Goal: Obtain resource: Obtain resource

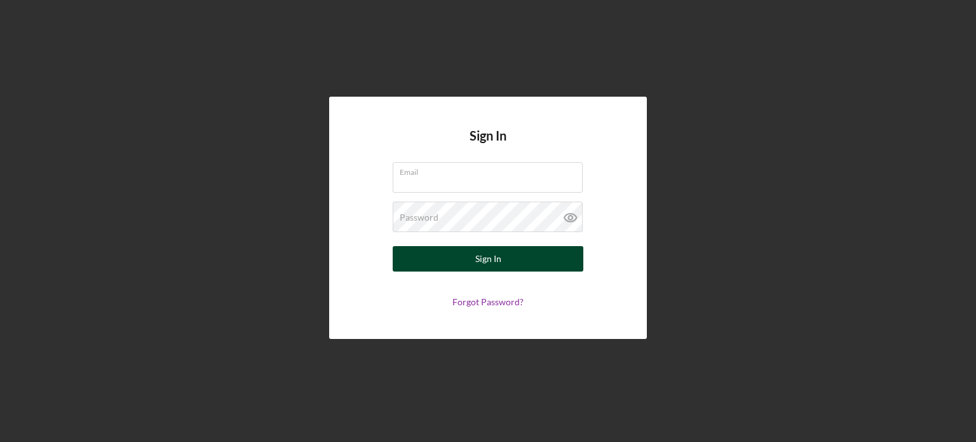
type input "[EMAIL_ADDRESS][DOMAIN_NAME]"
click at [471, 256] on button "Sign In" at bounding box center [488, 258] width 191 height 25
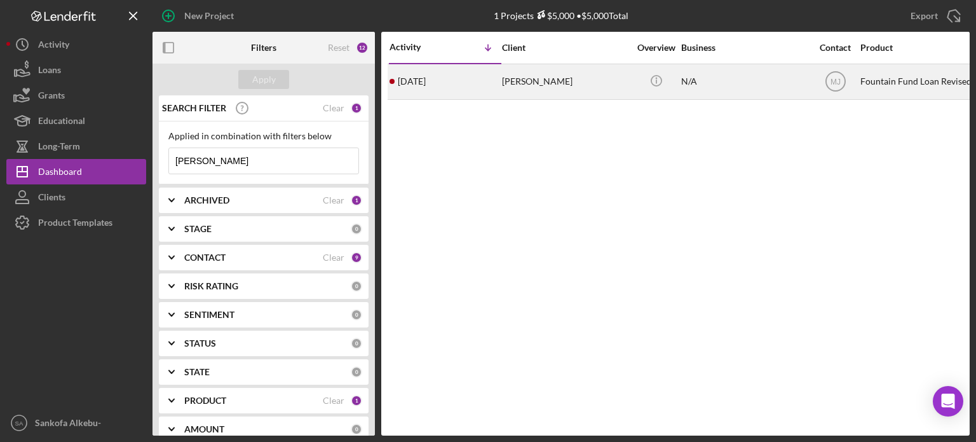
click at [562, 90] on div "[PERSON_NAME]" at bounding box center [565, 82] width 127 height 34
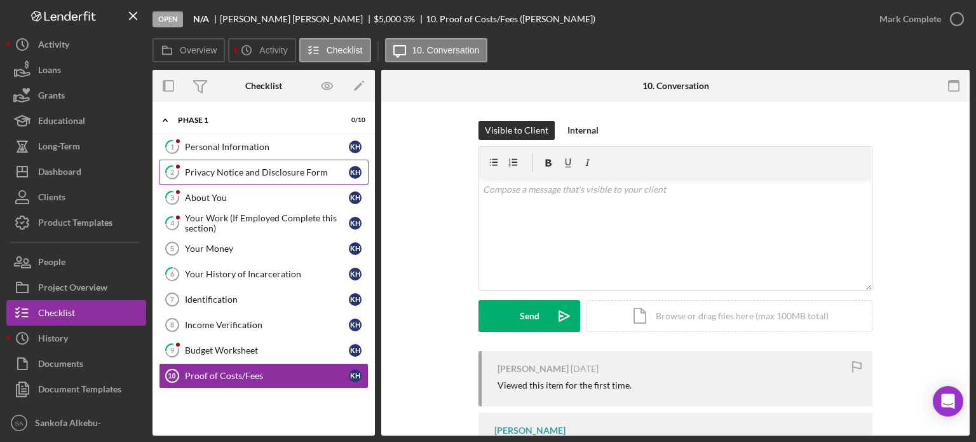
click at [247, 172] on div "Privacy Notice and Disclosure Form" at bounding box center [267, 172] width 164 height 10
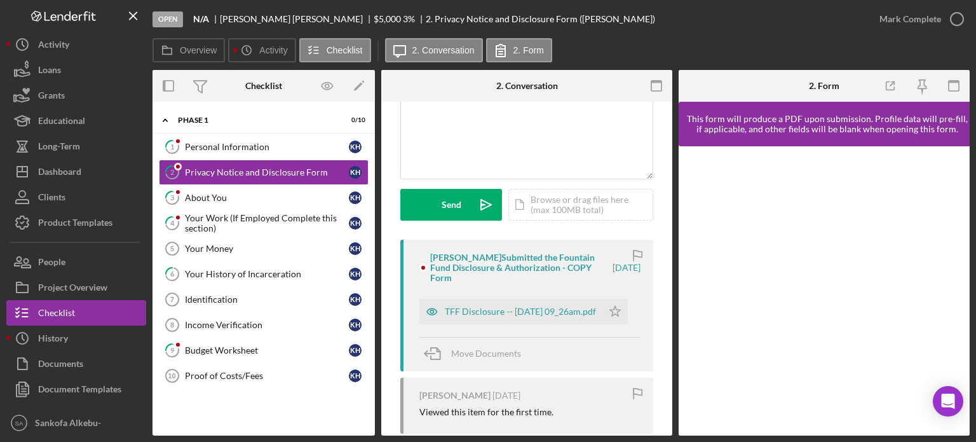
scroll to position [142, 0]
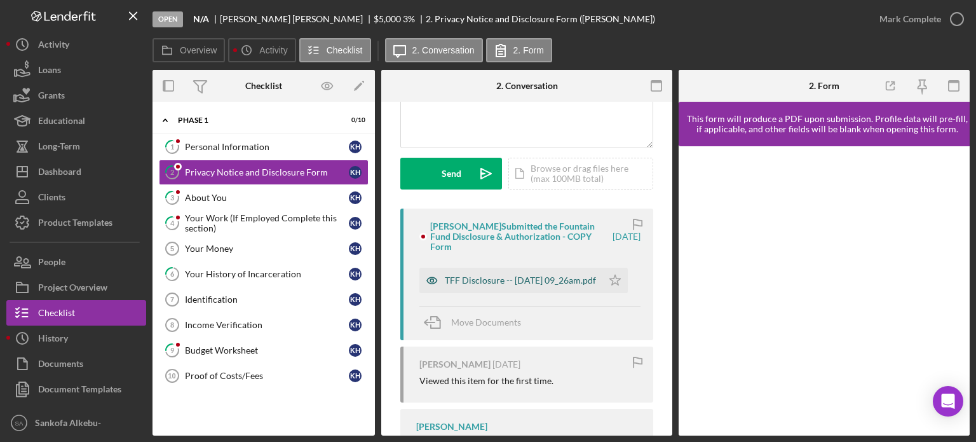
click at [497, 285] on div "TFF Disclosure -- [DATE] 09_26am.pdf" at bounding box center [520, 280] width 151 height 10
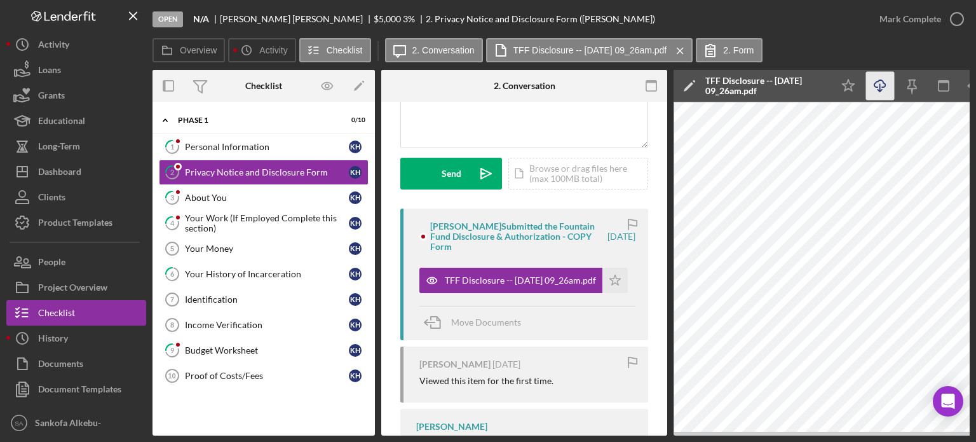
click at [880, 90] on icon "Icon/Download" at bounding box center [880, 86] width 29 height 29
click at [241, 201] on div "About You" at bounding box center [267, 198] width 164 height 10
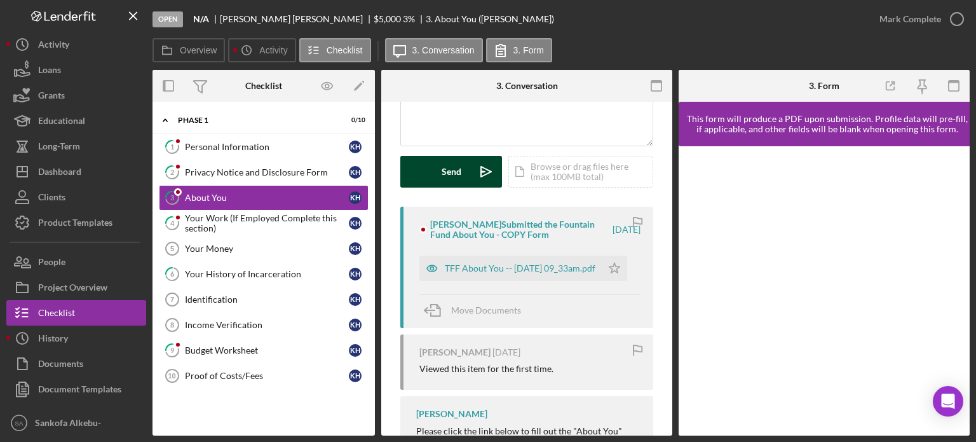
scroll to position [196, 0]
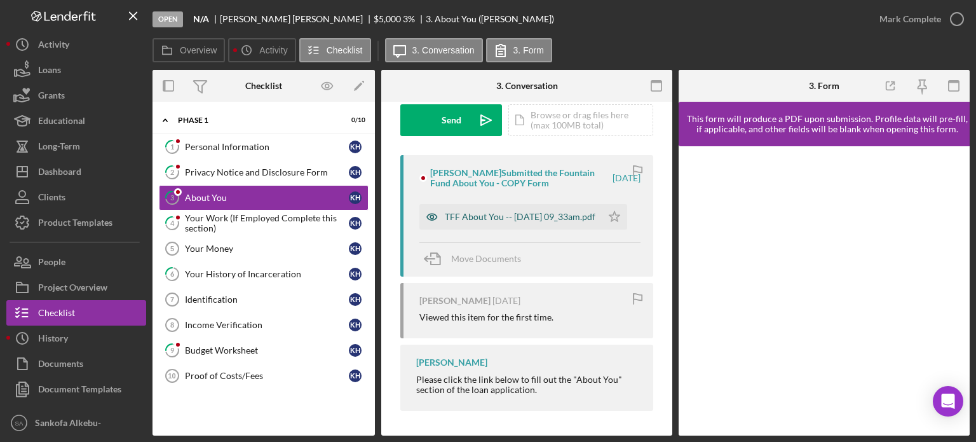
click at [493, 217] on div "TFF About You -- [DATE] 09_33am.pdf" at bounding box center [520, 217] width 151 height 10
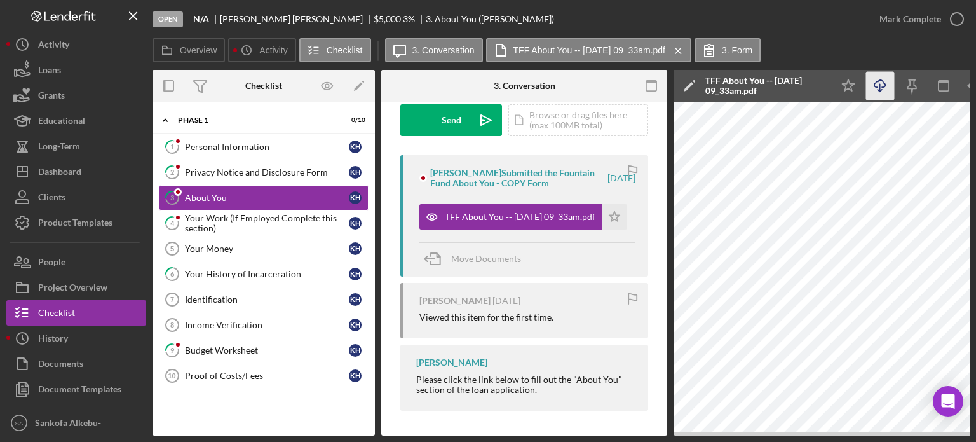
click at [882, 86] on icon "Icon/Download" at bounding box center [880, 86] width 29 height 29
click at [282, 231] on div "Your Work (If Employed Complete this section)" at bounding box center [267, 223] width 164 height 20
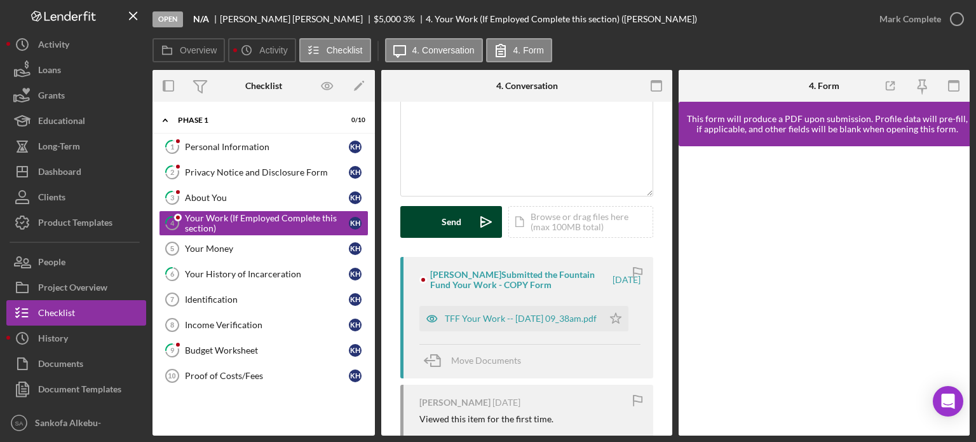
scroll to position [95, 0]
click at [460, 320] on div "TFF Your Work -- [DATE] 09_38am.pdf" at bounding box center [521, 317] width 152 height 10
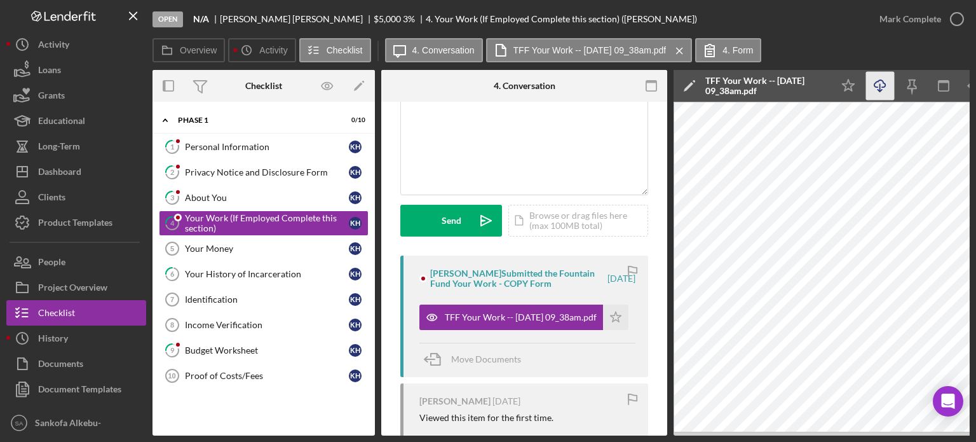
click at [875, 86] on icon "button" at bounding box center [880, 83] width 11 height 7
click at [257, 249] on div "Your Money" at bounding box center [267, 248] width 164 height 10
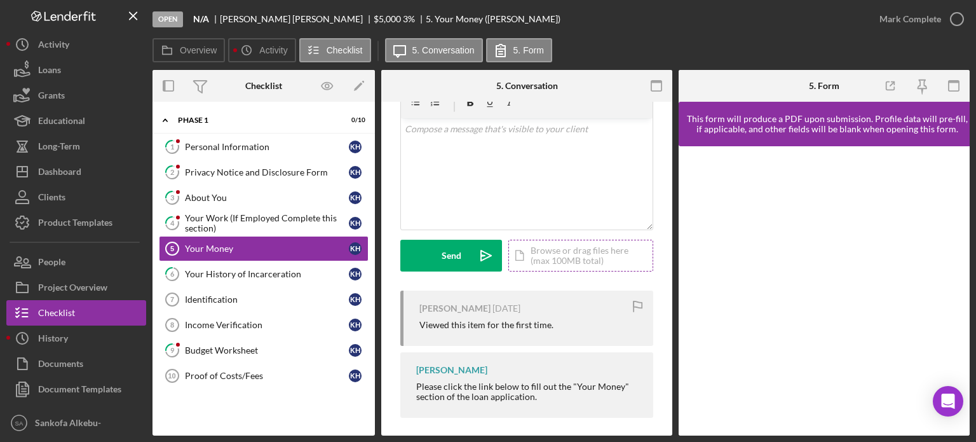
scroll to position [78, 0]
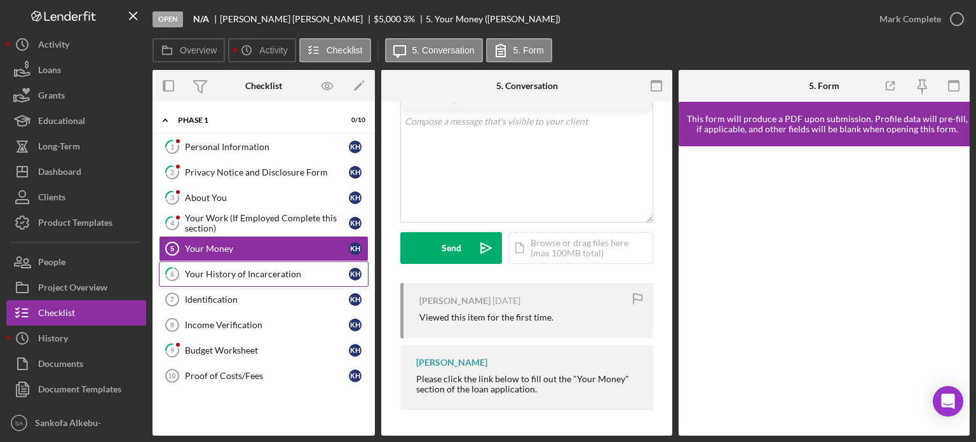
click at [267, 269] on div "Your History of Incarceration" at bounding box center [267, 274] width 164 height 10
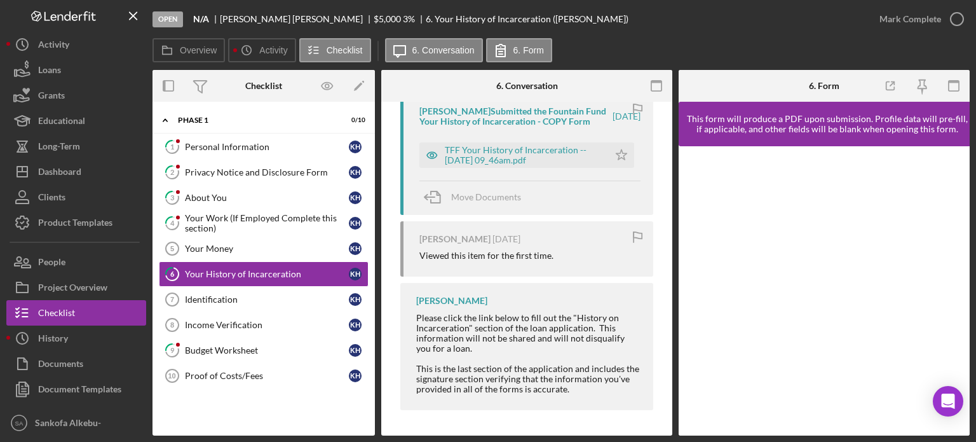
scroll to position [269, 0]
click at [508, 150] on div "TFF Your History of Incarceration -- [DATE] 09_46am.pdf" at bounding box center [524, 155] width 158 height 20
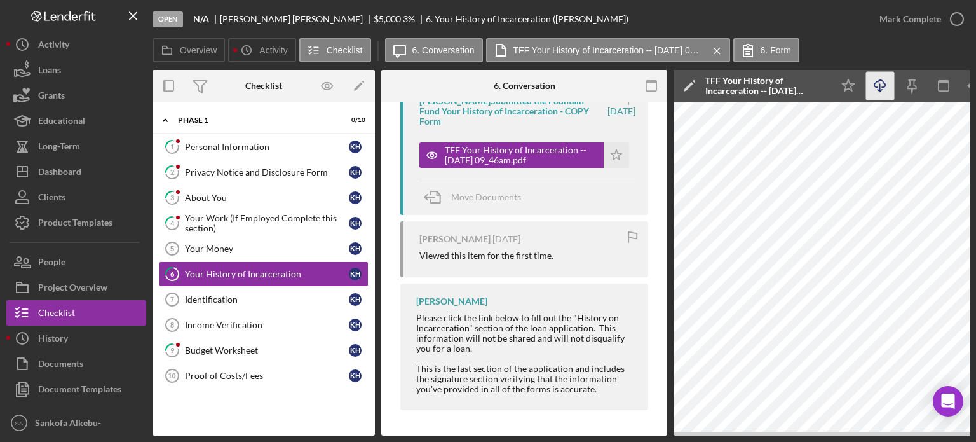
click at [880, 88] on icon "Icon/Download" at bounding box center [880, 86] width 29 height 29
click at [275, 300] on div "Identification" at bounding box center [267, 299] width 164 height 10
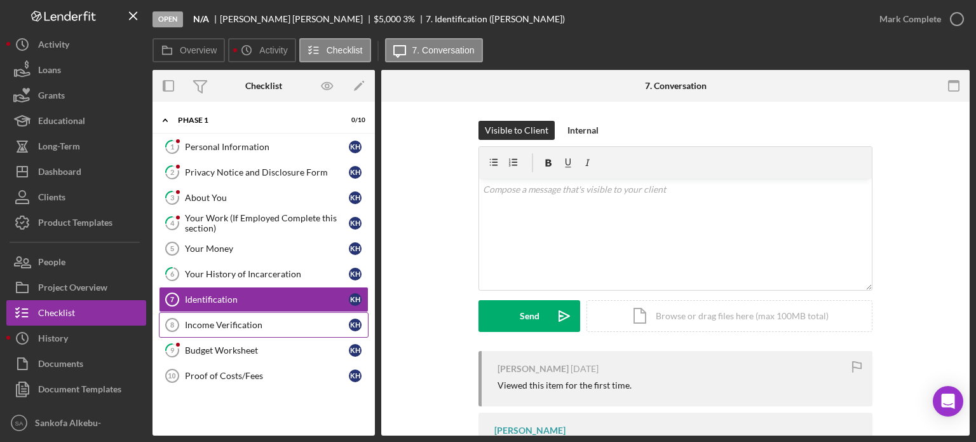
click at [245, 327] on div "Income Verification" at bounding box center [267, 325] width 164 height 10
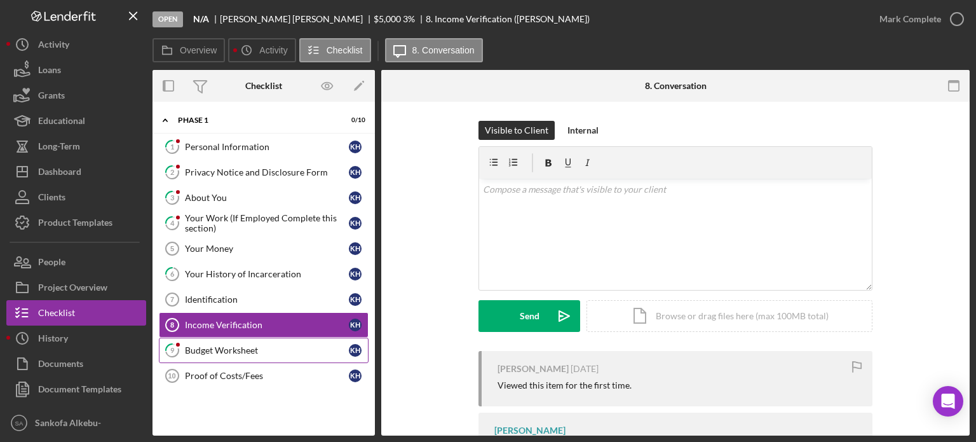
click at [289, 357] on link "9 Budget Worksheet K H" at bounding box center [264, 349] width 210 height 25
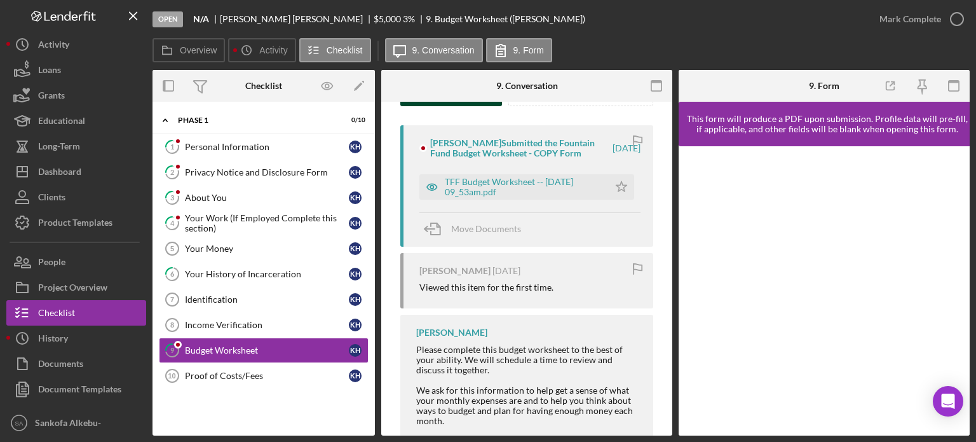
scroll to position [222, 0]
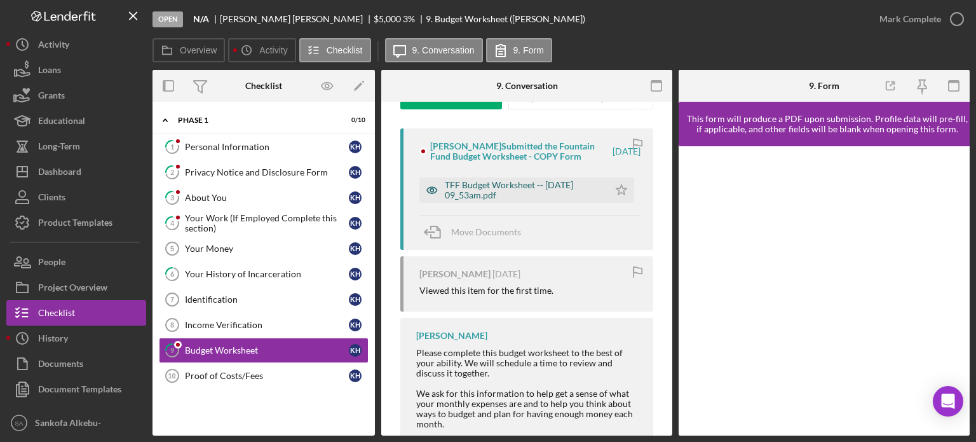
click at [521, 188] on div "TFF Budget Worksheet -- [DATE] 09_53am.pdf" at bounding box center [524, 190] width 158 height 20
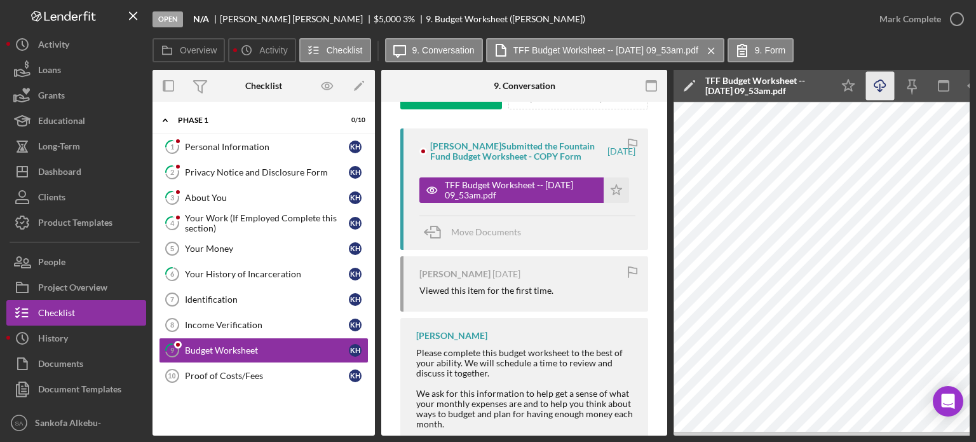
click at [880, 87] on line "button" at bounding box center [880, 87] width 0 height 7
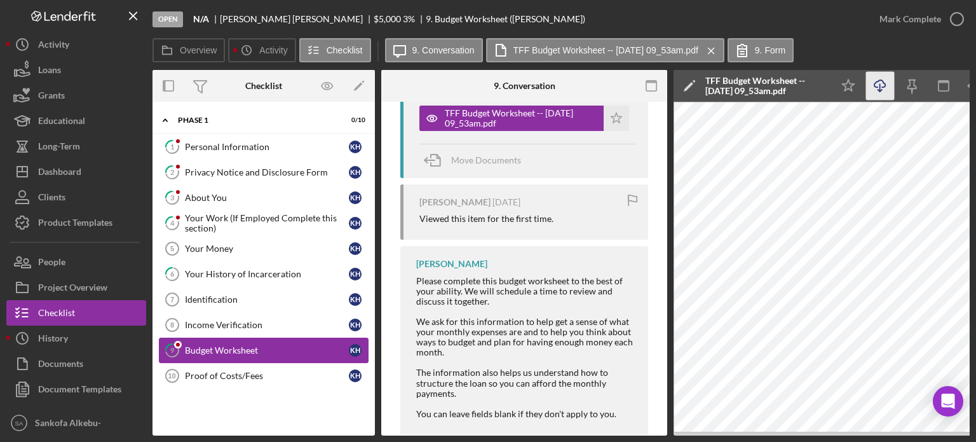
scroll to position [302, 0]
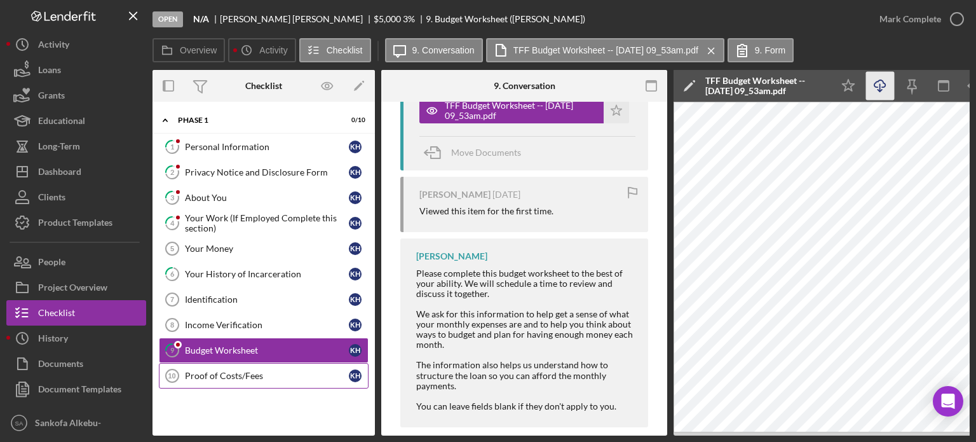
click at [283, 373] on div "Proof of Costs/Fees" at bounding box center [267, 376] width 164 height 10
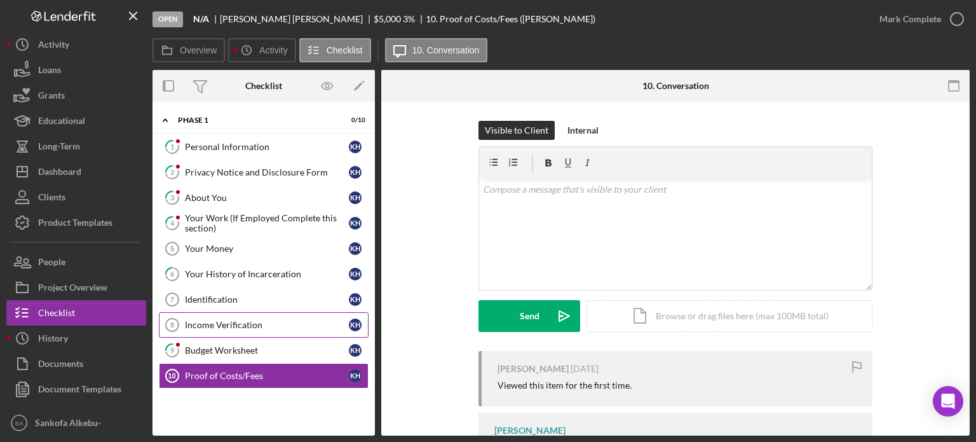
click at [243, 329] on link "Income Verification 8 Income Verification K H" at bounding box center [264, 324] width 210 height 25
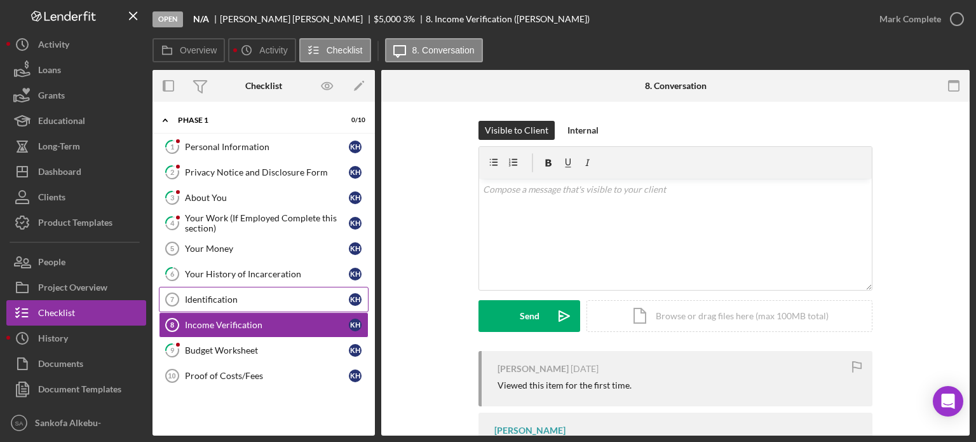
click at [315, 305] on link "Identification 7 Identification K H" at bounding box center [264, 299] width 210 height 25
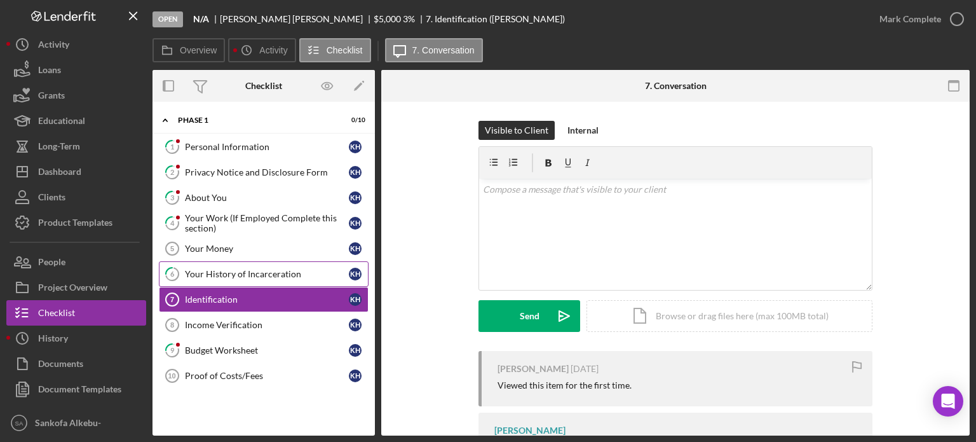
click at [236, 271] on div "Your History of Incarceration" at bounding box center [267, 274] width 164 height 10
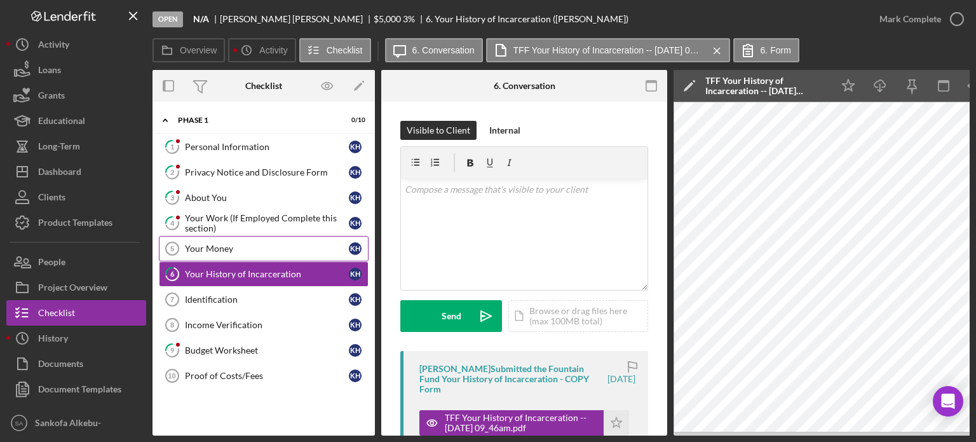
click at [221, 243] on div "Your Money" at bounding box center [267, 248] width 164 height 10
